Goal: Navigation & Orientation: Understand site structure

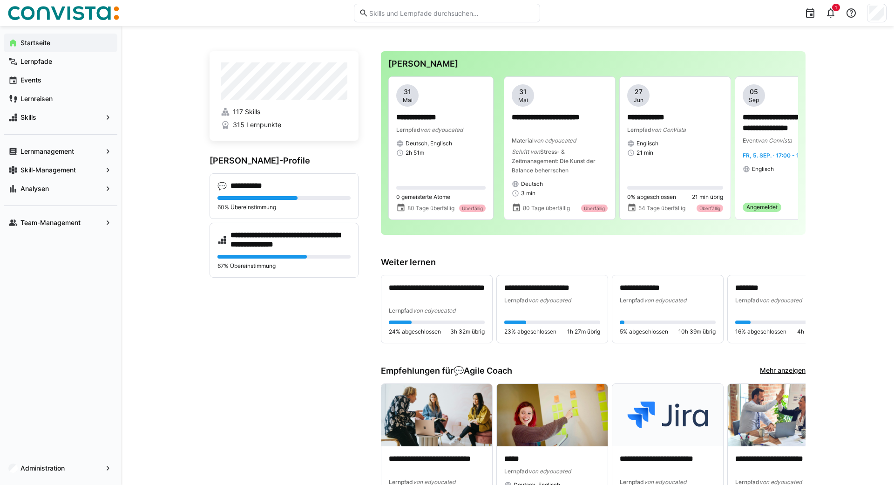
click at [0, 0] on app-navigation-label "Startseite" at bounding box center [0, 0] width 0 height 0
click at [0, 0] on app-navigation-label "Team-Management" at bounding box center [0, 0] width 0 height 0
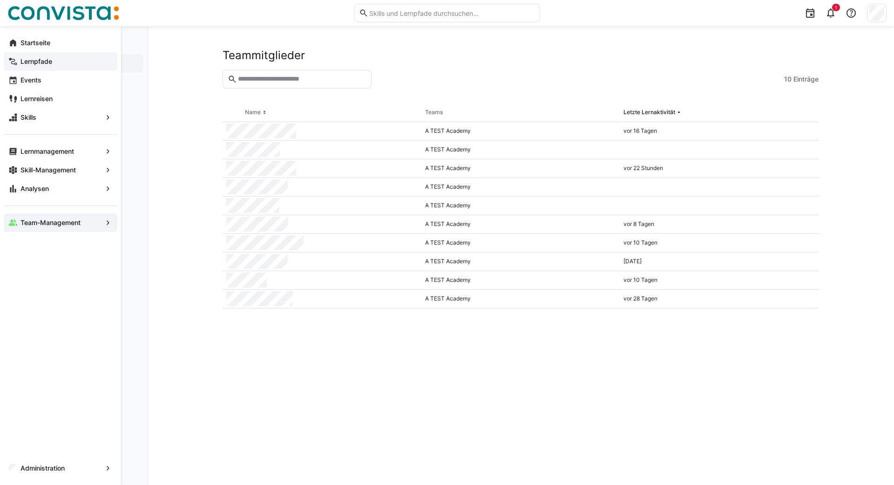
click at [0, 0] on app-navigation-label "Lernpfade" at bounding box center [0, 0] width 0 height 0
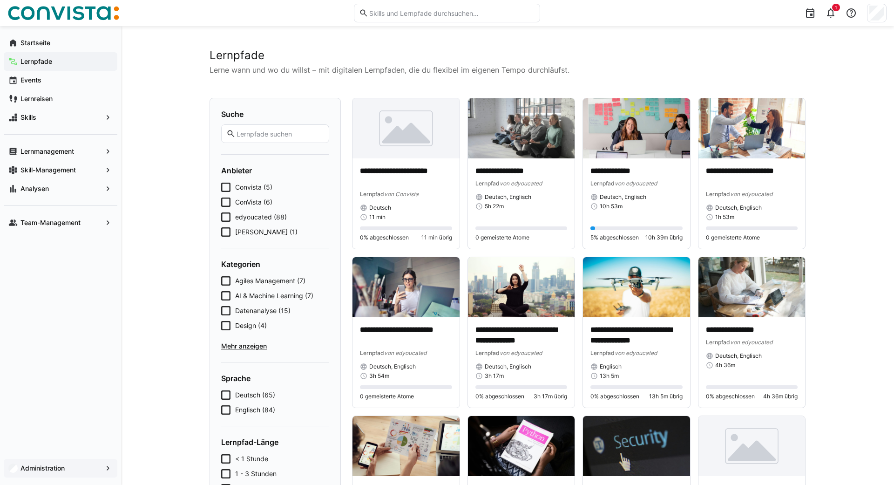
click at [0, 0] on app-navigation-label "Administration" at bounding box center [0, 0] width 0 height 0
